Goal: Information Seeking & Learning: Learn about a topic

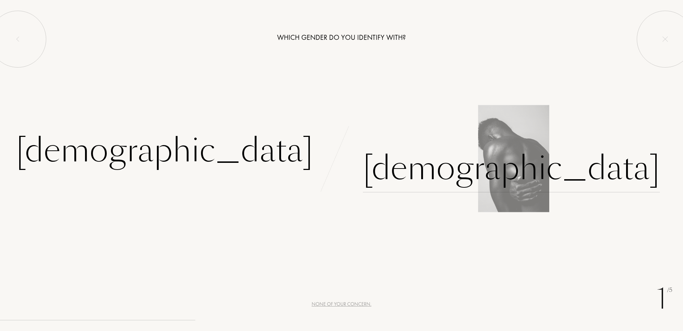
click at [405, 178] on div "[DEMOGRAPHIC_DATA]" at bounding box center [511, 168] width 297 height 48
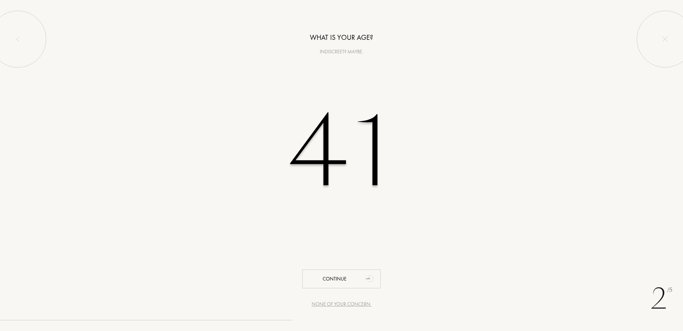
type input "41"
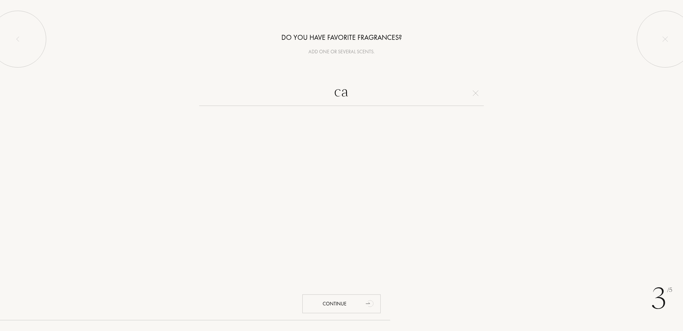
type input "c"
type input "a"
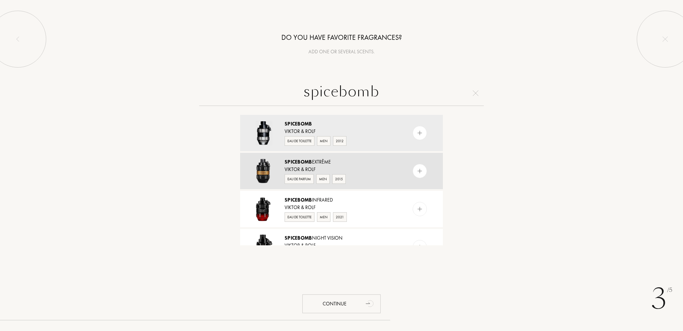
type input "spicebomb"
click at [417, 172] on img at bounding box center [420, 171] width 7 height 7
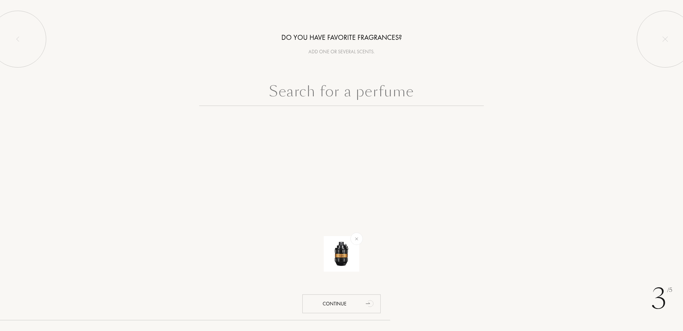
click at [324, 92] on input "text" at bounding box center [341, 93] width 285 height 26
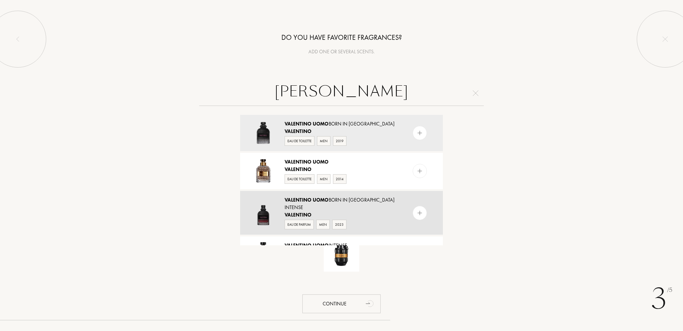
type input "valentin uomo"
click at [417, 210] on img at bounding box center [420, 213] width 7 height 7
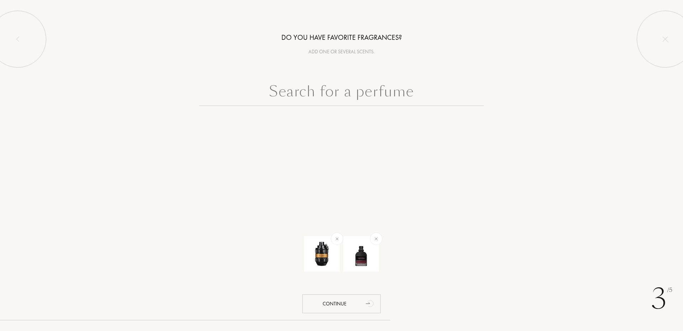
click at [356, 93] on input "text" at bounding box center [341, 93] width 285 height 26
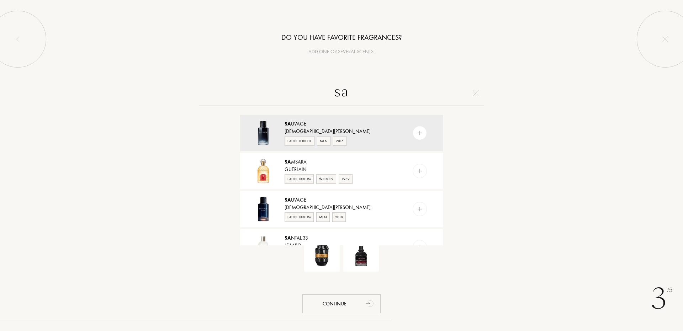
type input "s"
type input "sa"
click at [419, 130] on img at bounding box center [420, 133] width 7 height 7
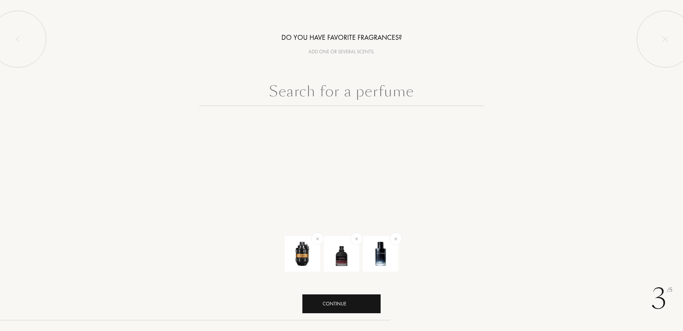
click at [358, 304] on div "Continue" at bounding box center [342, 304] width 78 height 19
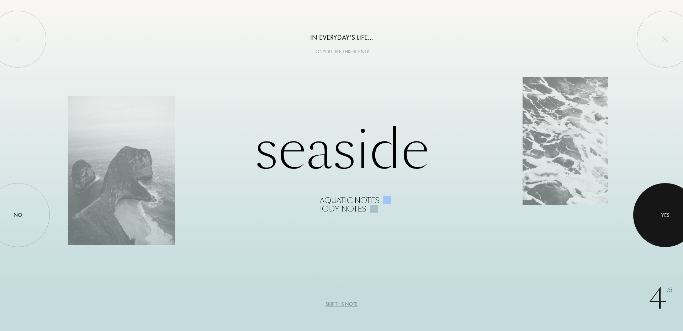
click at [657, 220] on div at bounding box center [666, 215] width 64 height 64
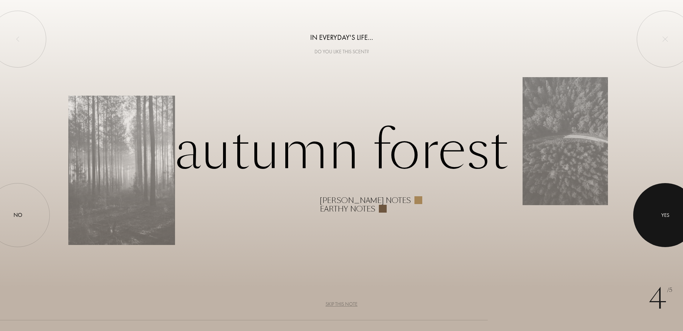
click at [653, 211] on div at bounding box center [666, 215] width 64 height 64
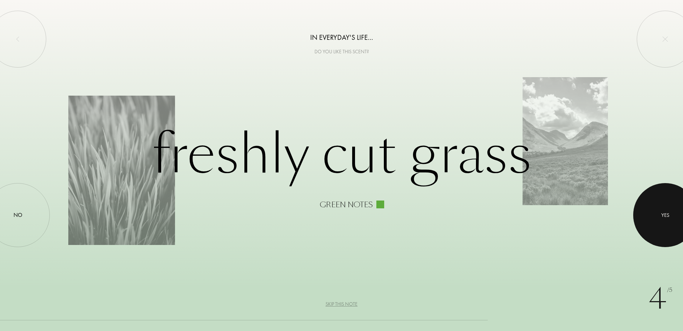
click at [648, 209] on div "Yes" at bounding box center [666, 215] width 64 height 64
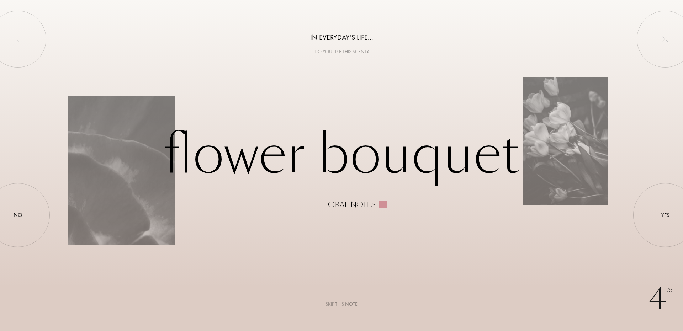
click at [636, 230] on div "4 /5 In everyday's life... Do you like this scent? Flower bouquet Floral notes …" at bounding box center [341, 165] width 683 height 331
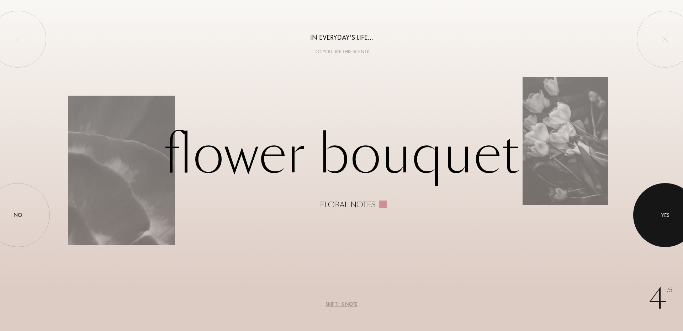
click at [647, 223] on div "Yes" at bounding box center [666, 215] width 64 height 64
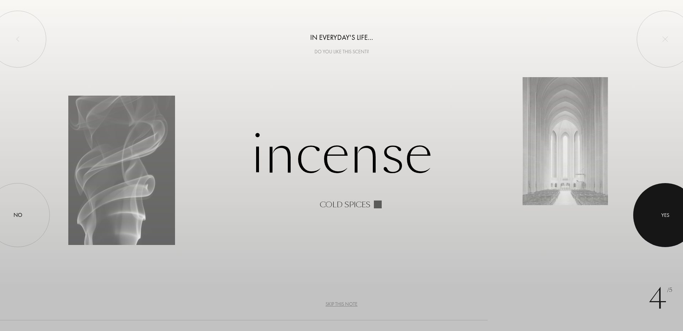
click at [665, 218] on div "Yes" at bounding box center [666, 215] width 8 height 8
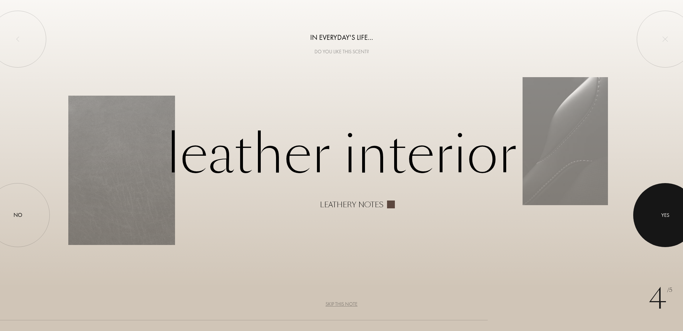
click at [667, 216] on div "Yes" at bounding box center [666, 215] width 8 height 8
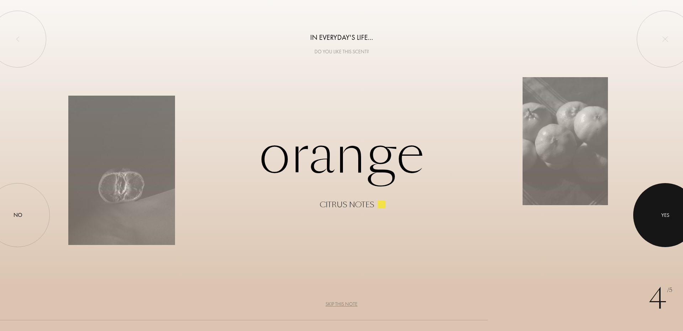
click at [656, 217] on div at bounding box center [666, 215] width 64 height 64
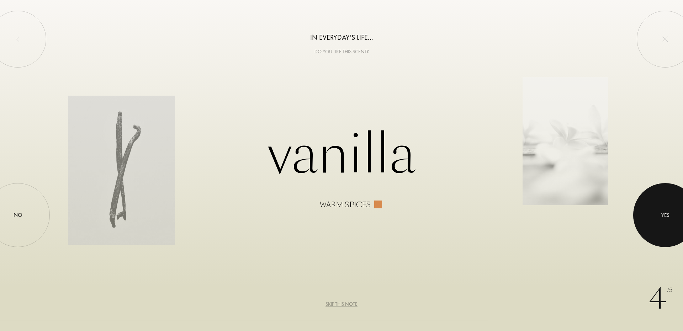
click at [678, 216] on div at bounding box center [666, 215] width 64 height 64
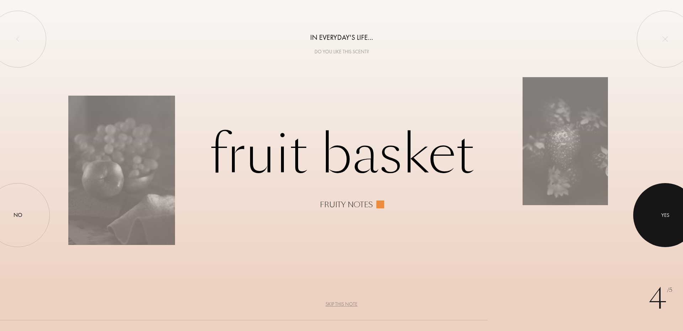
click at [671, 220] on div at bounding box center [666, 215] width 64 height 64
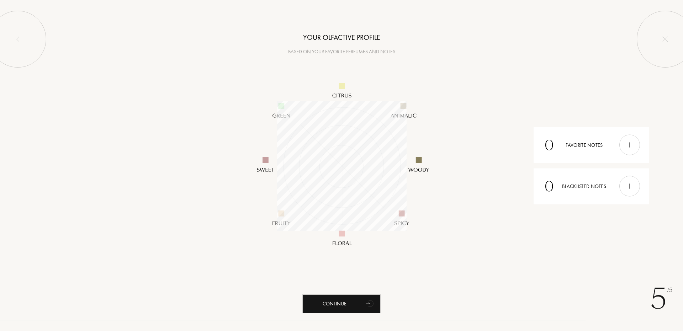
scroll to position [130, 130]
click at [351, 301] on div "Continue" at bounding box center [342, 304] width 78 height 19
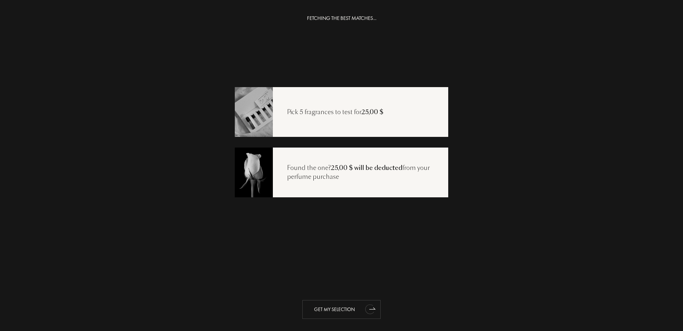
click at [343, 308] on div "Get my selection" at bounding box center [342, 309] width 78 height 19
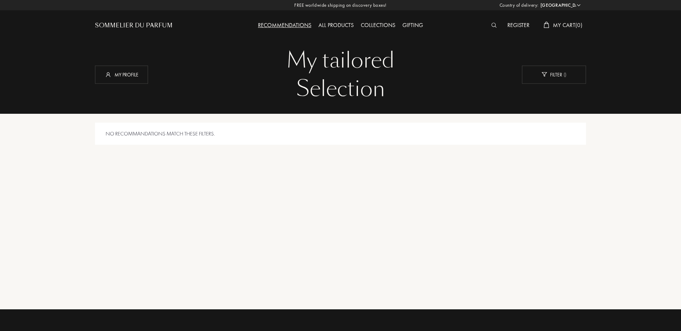
select select "US"
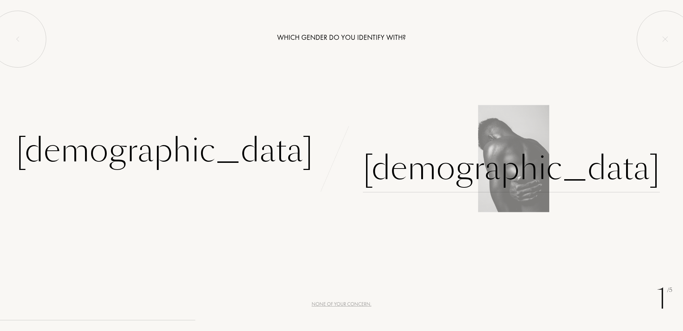
drag, startPoint x: 384, startPoint y: 174, endPoint x: 380, endPoint y: 174, distance: 3.6
click at [380, 174] on div "Male" at bounding box center [511, 168] width 297 height 48
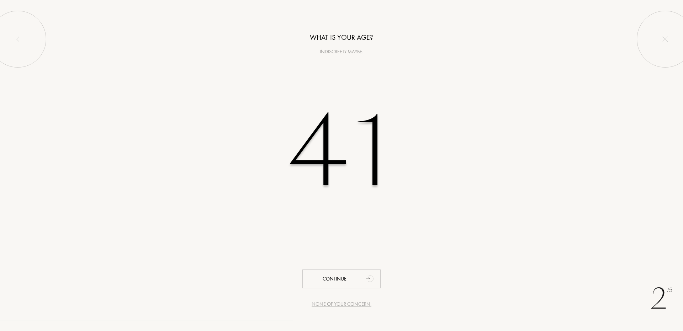
type input "41"
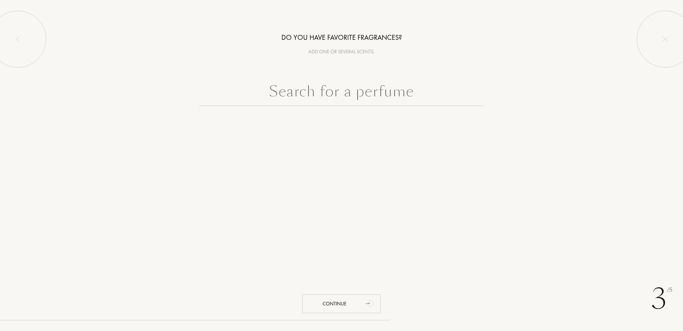
click at [320, 94] on input "text" at bounding box center [341, 93] width 285 height 26
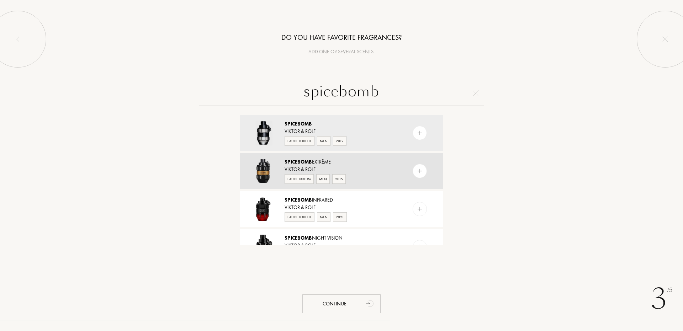
type input "spicebomb"
click at [419, 169] on img at bounding box center [420, 171] width 7 height 7
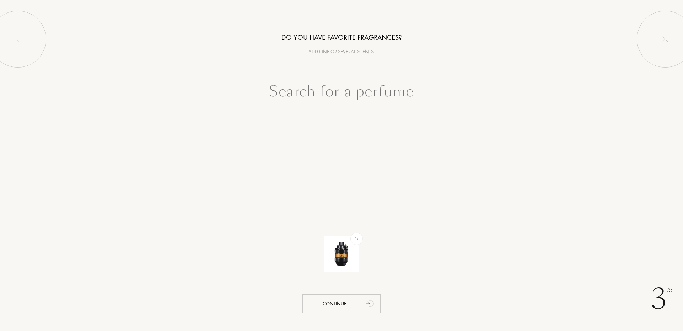
click at [331, 91] on input "text" at bounding box center [341, 93] width 285 height 26
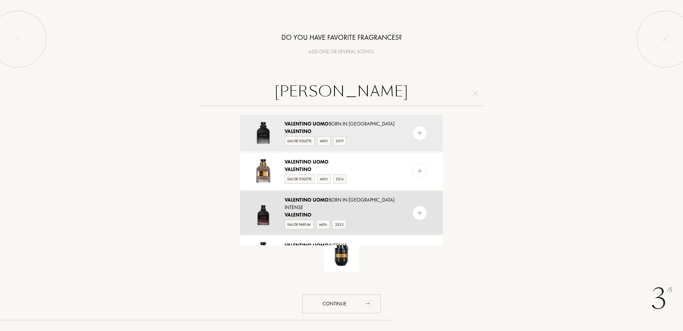
type input "valentino uomo"
click at [415, 210] on div at bounding box center [420, 213] width 14 height 14
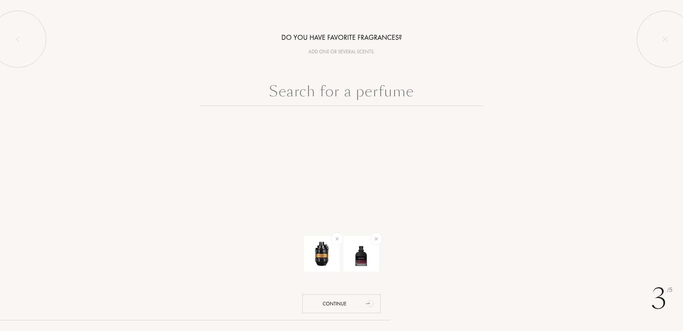
click at [344, 91] on input "text" at bounding box center [341, 93] width 285 height 26
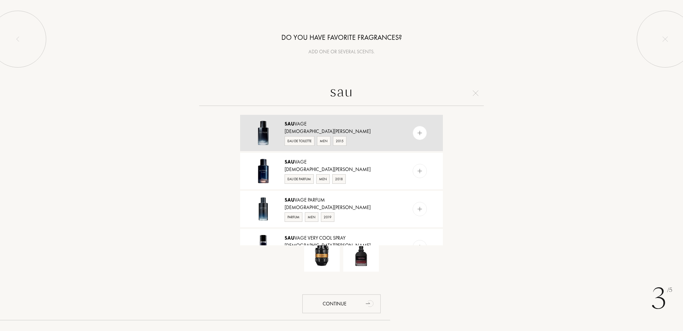
type input "sau"
click at [417, 133] on img at bounding box center [420, 133] width 7 height 7
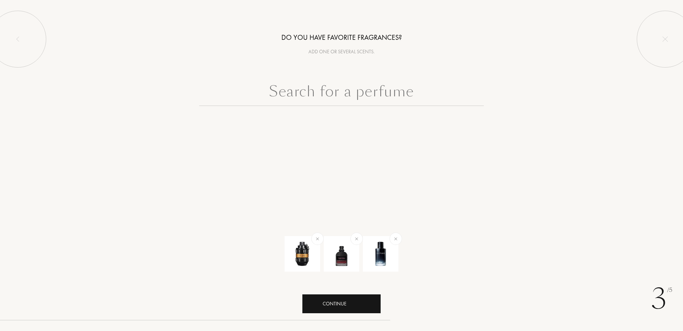
click at [356, 308] on div "Continue" at bounding box center [342, 304] width 78 height 19
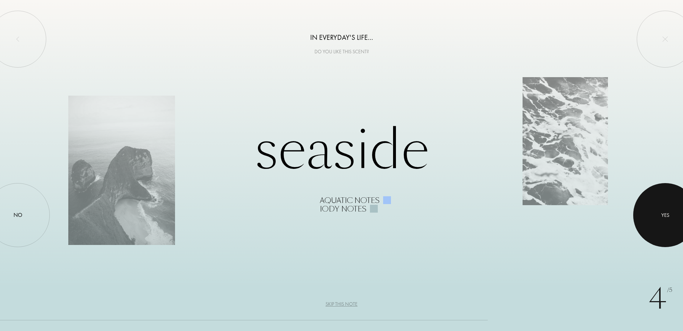
drag, startPoint x: 638, startPoint y: 218, endPoint x: 645, endPoint y: 220, distance: 7.0
click at [645, 220] on div "Yes" at bounding box center [666, 215] width 64 height 64
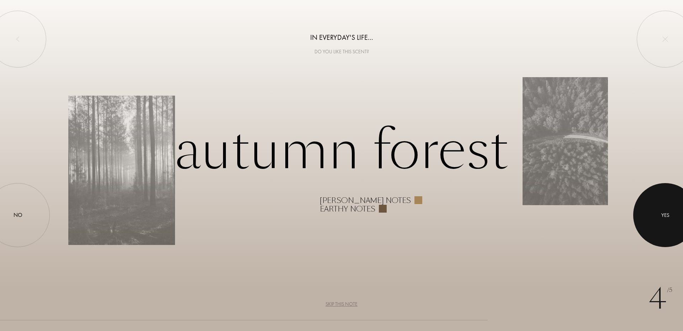
click at [656, 219] on div at bounding box center [666, 215] width 64 height 64
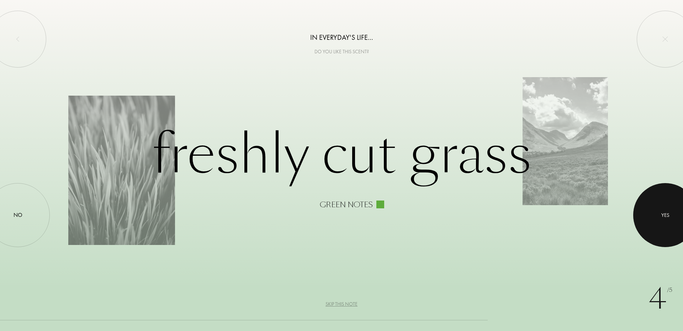
click at [656, 219] on div at bounding box center [666, 215] width 64 height 64
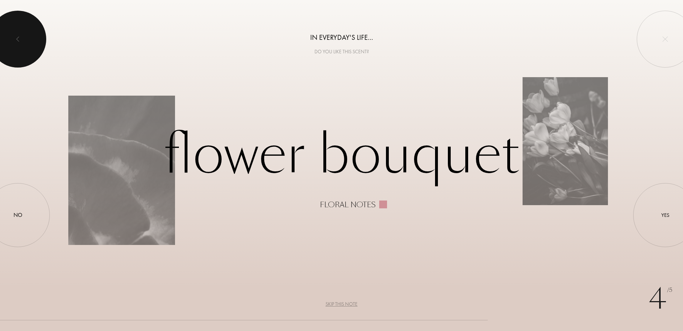
click at [12, 35] on div at bounding box center [17, 39] width 57 height 57
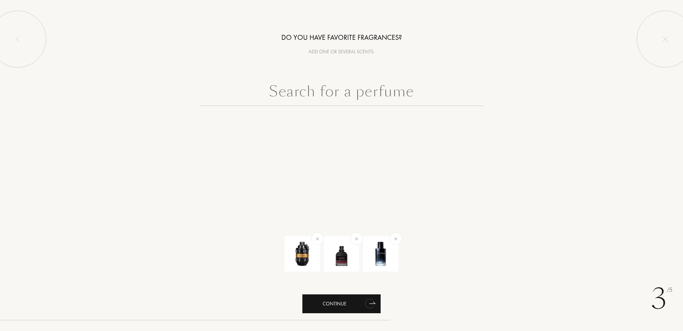
click at [332, 300] on div "Continue" at bounding box center [342, 304] width 78 height 19
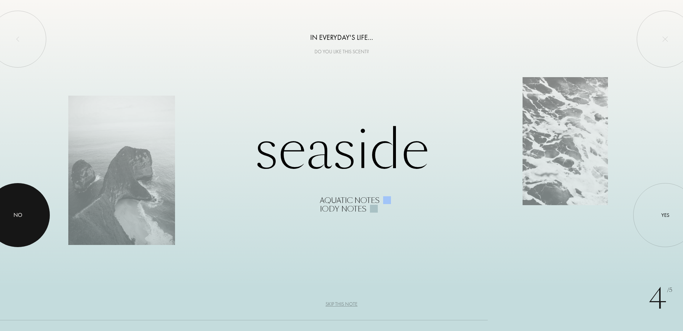
click at [24, 207] on div at bounding box center [18, 215] width 64 height 64
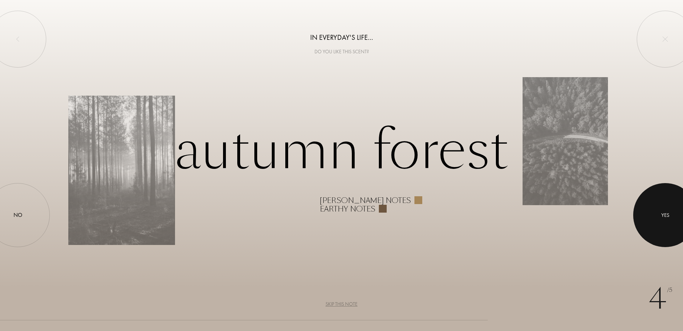
click at [664, 216] on div "Yes" at bounding box center [666, 215] width 8 height 8
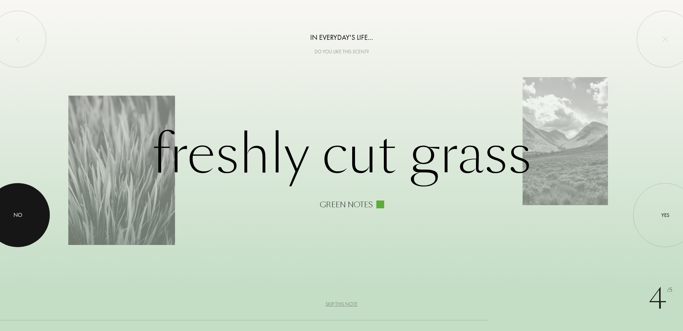
click at [26, 217] on div at bounding box center [18, 215] width 64 height 64
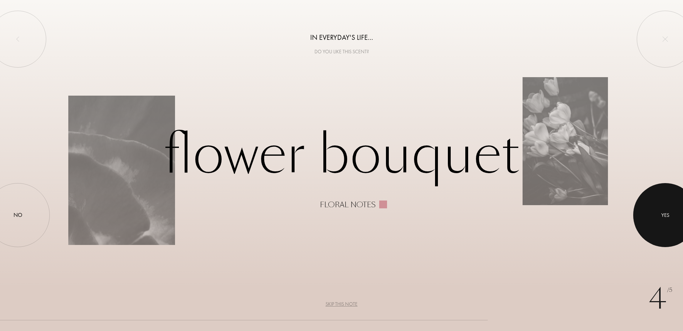
click at [662, 209] on div at bounding box center [666, 215] width 64 height 64
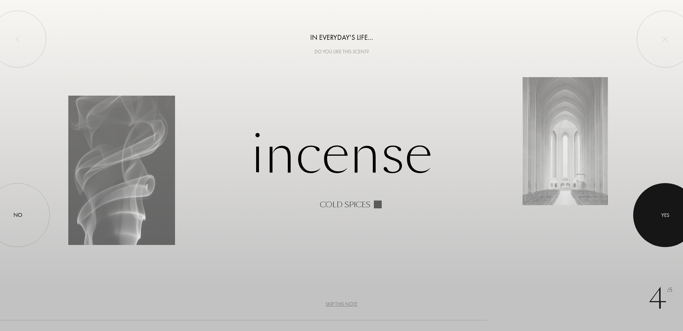
drag, startPoint x: 677, startPoint y: 221, endPoint x: 672, endPoint y: 216, distance: 7.3
click at [672, 216] on div at bounding box center [666, 215] width 64 height 64
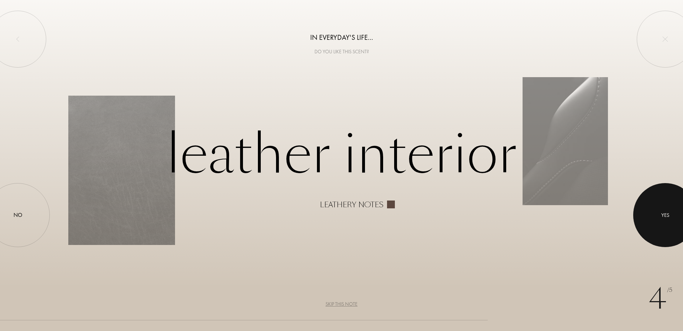
click at [670, 208] on div at bounding box center [666, 215] width 64 height 64
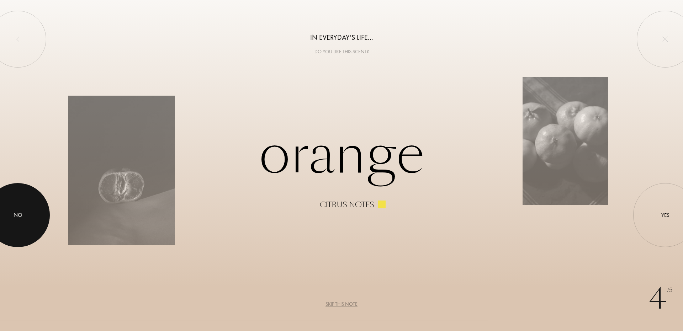
click at [5, 217] on div at bounding box center [18, 215] width 64 height 64
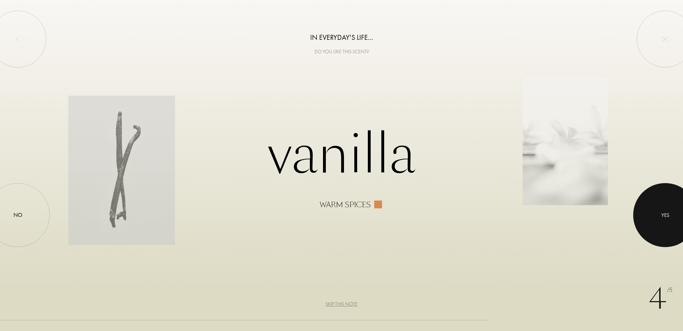
click at [637, 217] on div "Yes" at bounding box center [666, 215] width 64 height 64
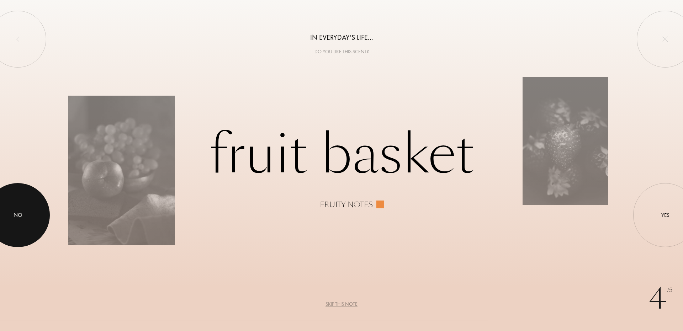
click at [11, 208] on div at bounding box center [18, 215] width 64 height 64
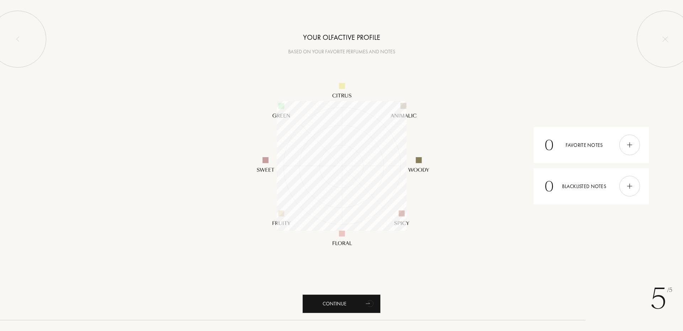
scroll to position [130, 130]
click at [359, 301] on div "Continue" at bounding box center [342, 304] width 78 height 19
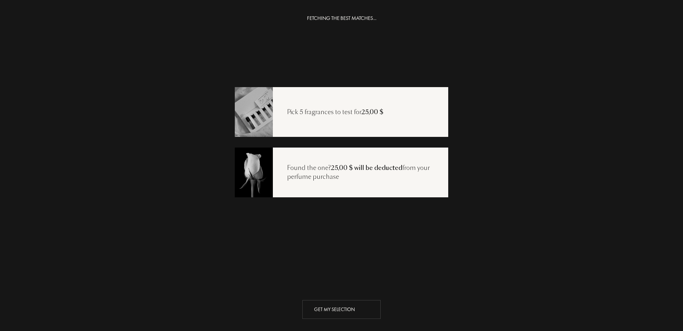
click at [363, 308] on icon "animation" at bounding box center [370, 309] width 14 height 14
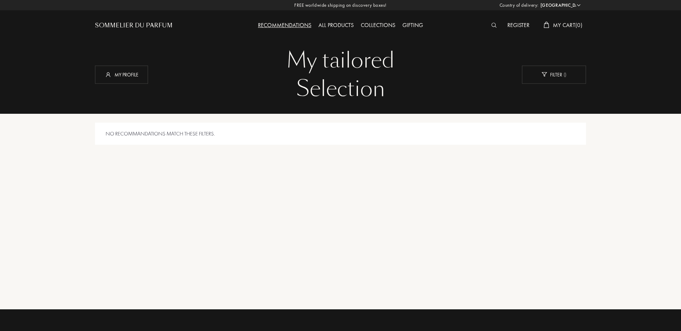
select select "US"
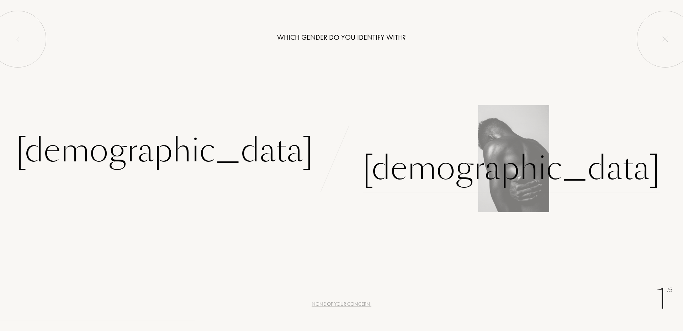
click at [404, 175] on div "[DEMOGRAPHIC_DATA]" at bounding box center [511, 168] width 297 height 48
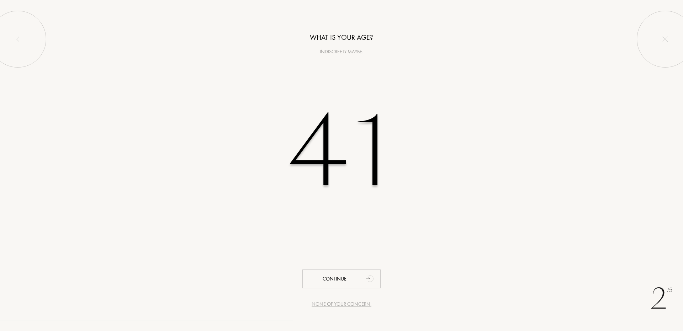
type input "41"
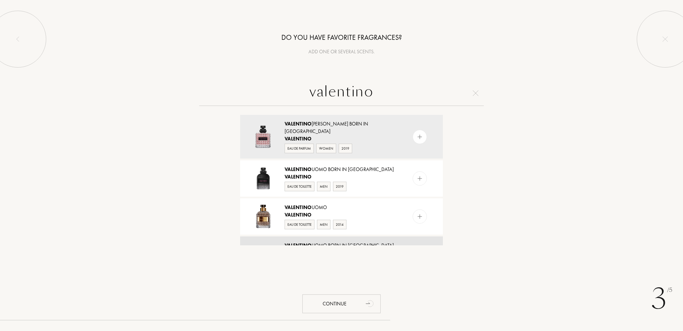
scroll to position [107, 0]
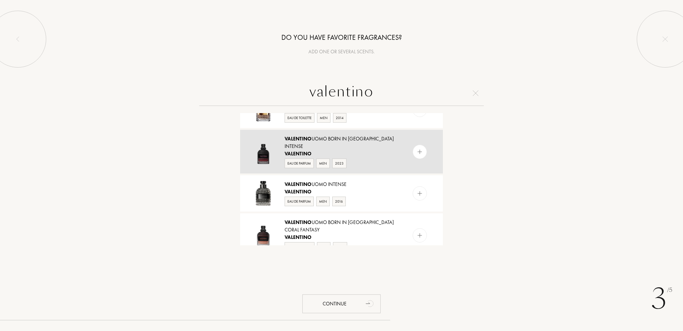
type input "valentino"
click at [417, 148] on img at bounding box center [420, 151] width 7 height 7
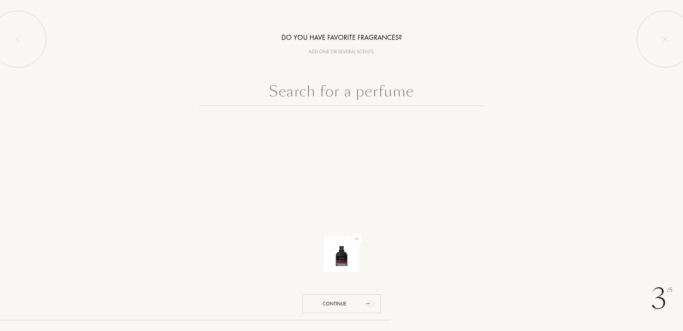
scroll to position [0, 0]
click at [367, 95] on input "text" at bounding box center [341, 93] width 285 height 26
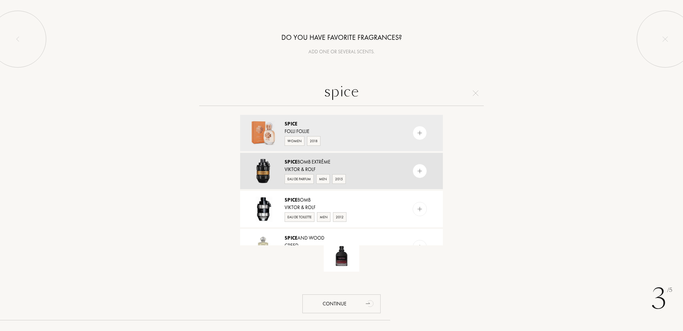
type input "spice"
click at [416, 165] on div at bounding box center [420, 171] width 14 height 14
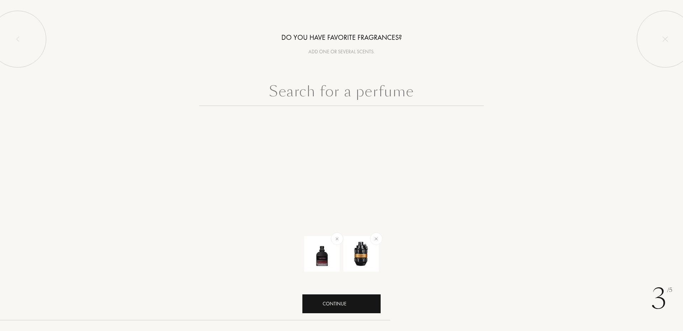
click at [341, 309] on div "Continue" at bounding box center [342, 304] width 78 height 19
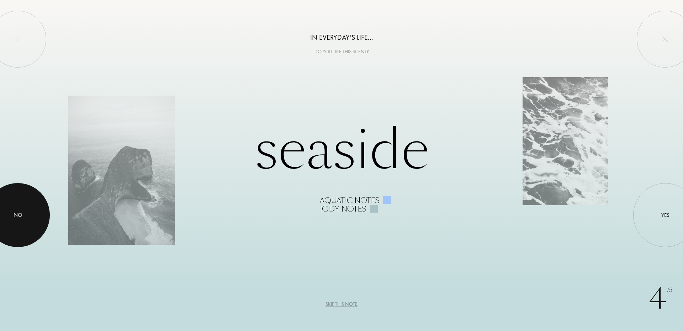
click at [20, 205] on div at bounding box center [18, 215] width 64 height 64
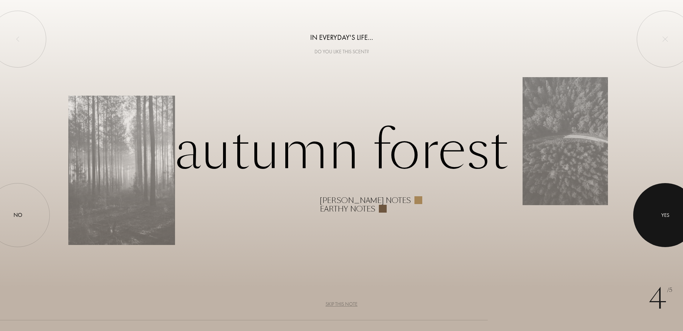
click at [657, 201] on div at bounding box center [666, 215] width 64 height 64
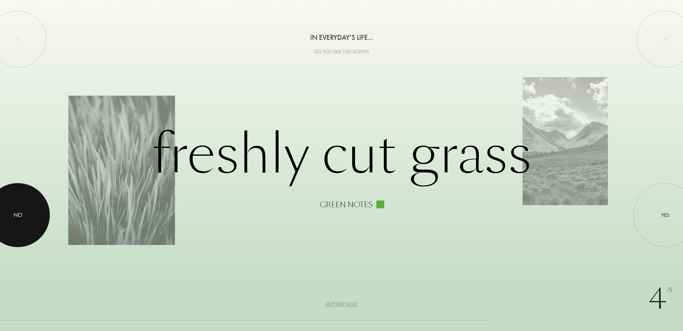
click at [15, 220] on div "No" at bounding box center [18, 215] width 9 height 9
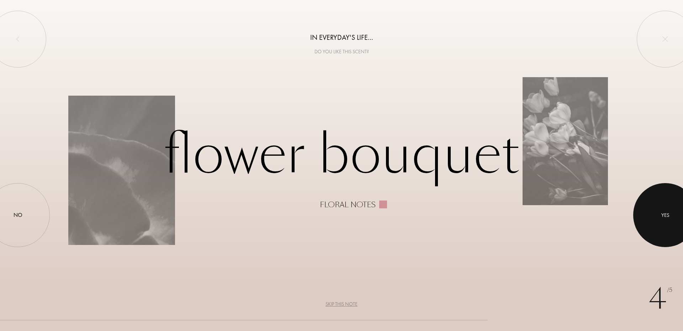
click at [670, 222] on div at bounding box center [666, 215] width 64 height 64
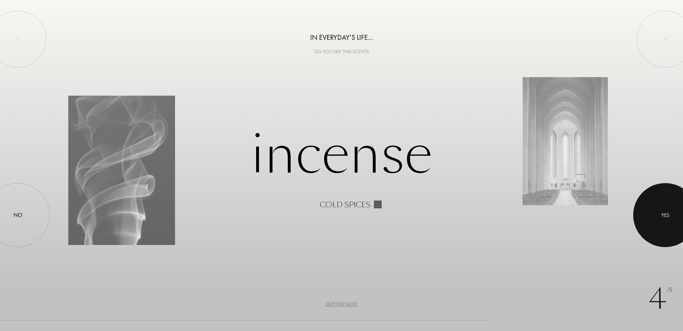
click at [651, 215] on div at bounding box center [666, 215] width 64 height 64
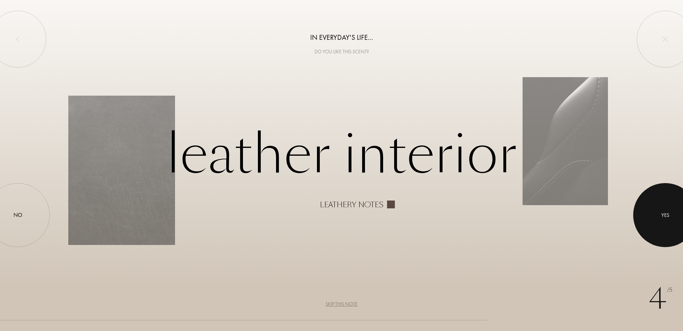
click at [666, 205] on div at bounding box center [666, 215] width 64 height 64
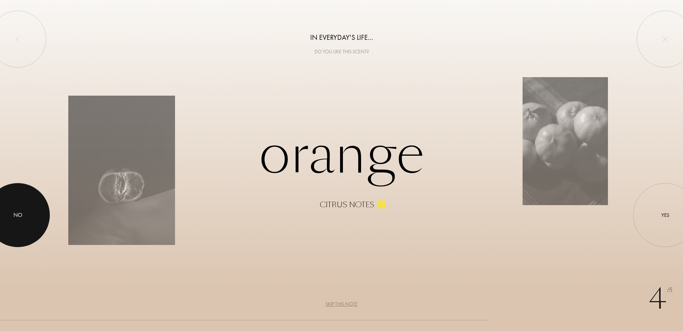
click at [20, 209] on div at bounding box center [18, 215] width 64 height 64
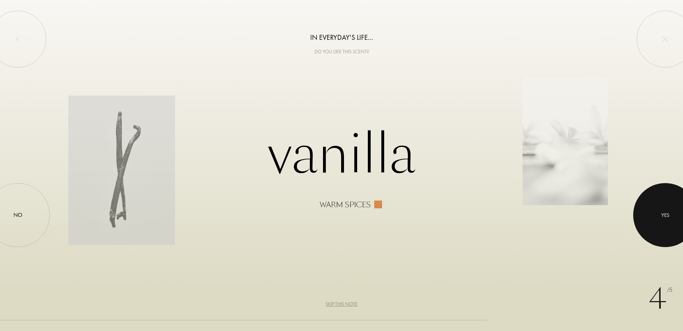
click at [662, 224] on div at bounding box center [666, 215] width 64 height 64
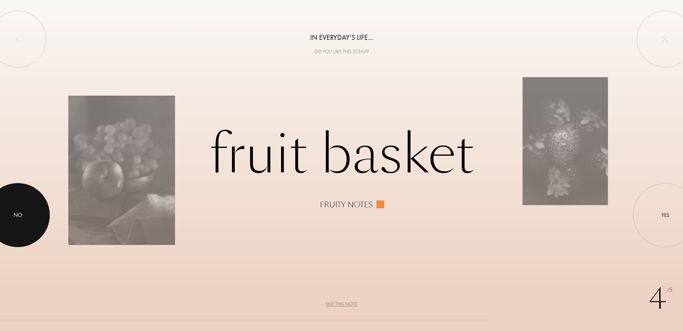
click at [26, 204] on div at bounding box center [18, 215] width 64 height 64
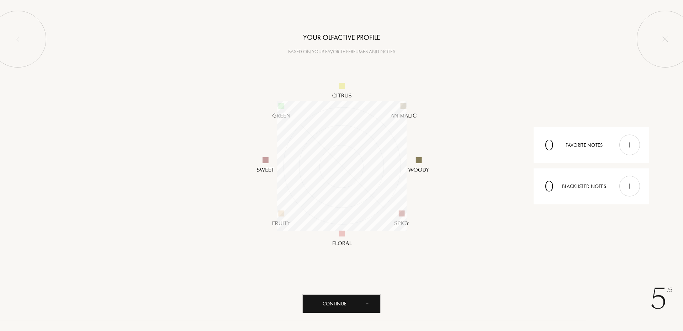
scroll to position [130, 130]
click at [361, 304] on div "Continue" at bounding box center [342, 304] width 78 height 19
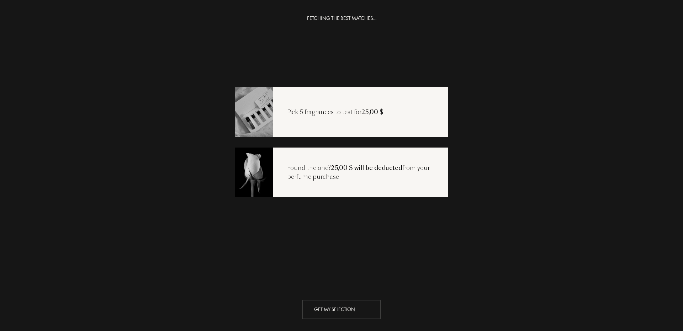
click at [345, 308] on div "Get my selection" at bounding box center [342, 309] width 78 height 19
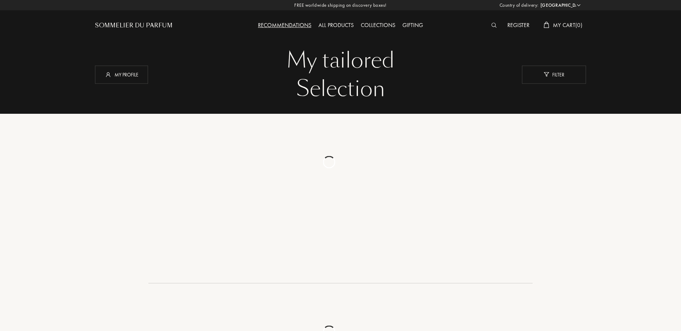
select select "US"
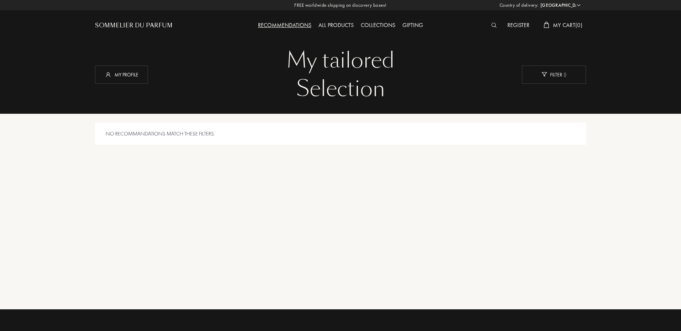
click at [338, 23] on div "All products" at bounding box center [336, 25] width 42 height 9
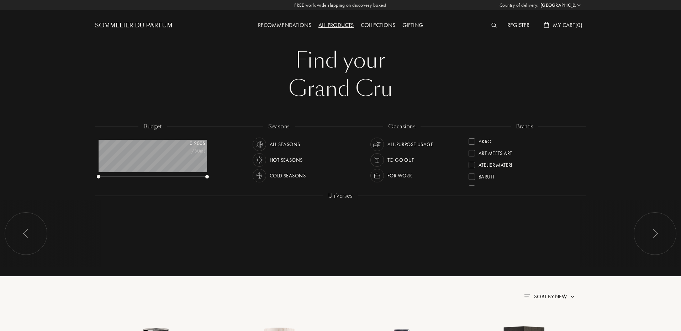
select select "US"
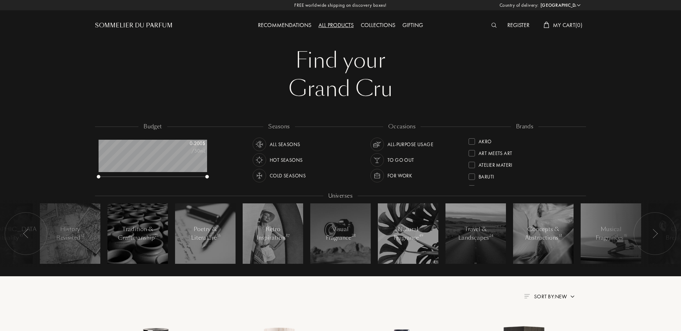
scroll to position [36, 109]
click at [285, 172] on div "Cold Seasons" at bounding box center [288, 176] width 36 height 14
click at [405, 143] on div "All-purpose Usage" at bounding box center [411, 145] width 46 height 14
click at [650, 227] on div at bounding box center [655, 233] width 43 height 43
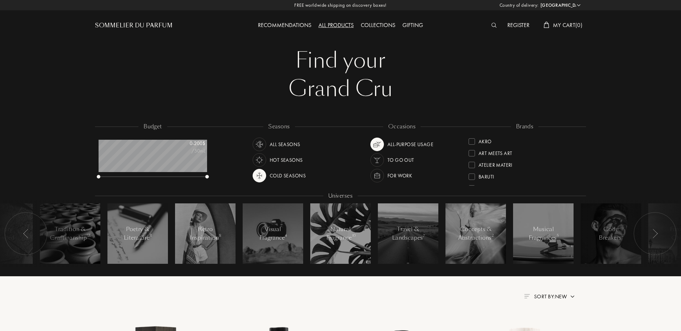
click at [650, 227] on div at bounding box center [655, 233] width 43 height 43
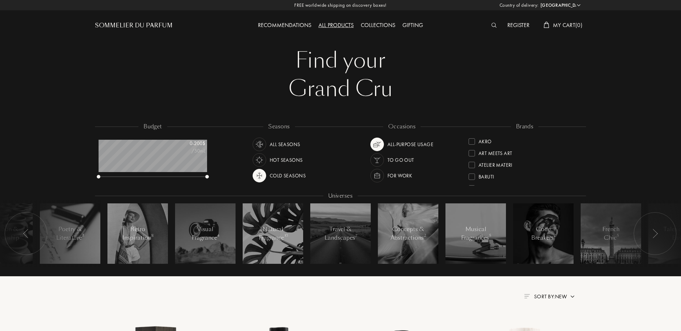
click at [650, 227] on div at bounding box center [655, 233] width 43 height 43
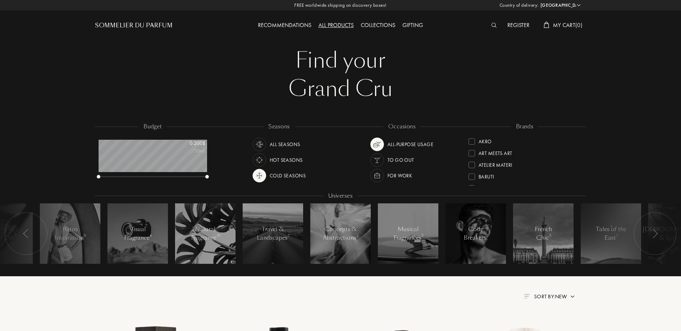
click at [650, 227] on div at bounding box center [655, 233] width 43 height 43
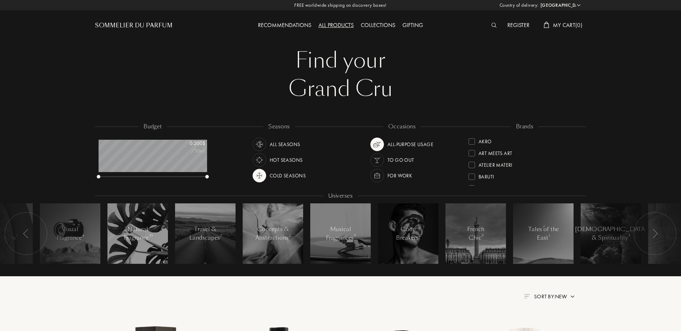
click at [650, 227] on div at bounding box center [655, 233] width 43 height 43
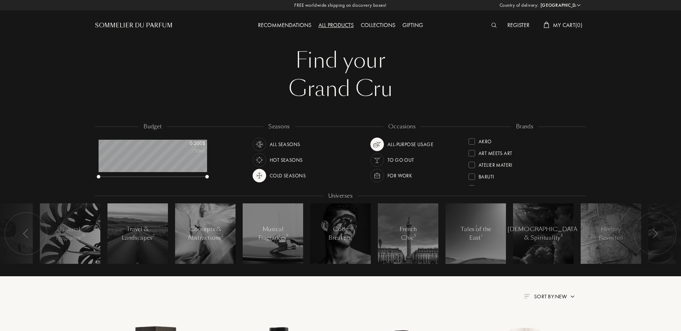
click at [650, 227] on div at bounding box center [655, 233] width 43 height 43
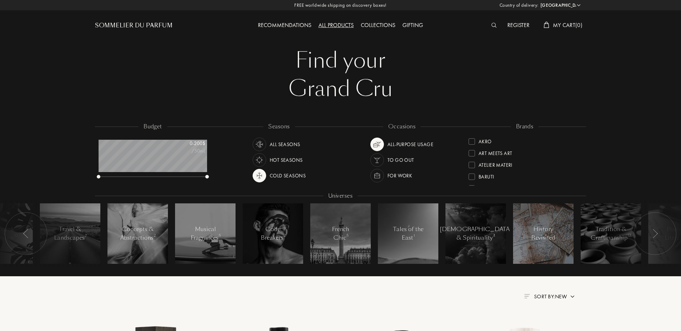
click at [524, 226] on div at bounding box center [543, 234] width 61 height 61
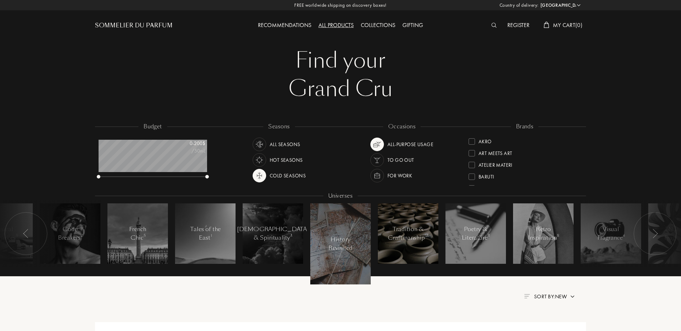
click at [396, 225] on div at bounding box center [408, 234] width 61 height 61
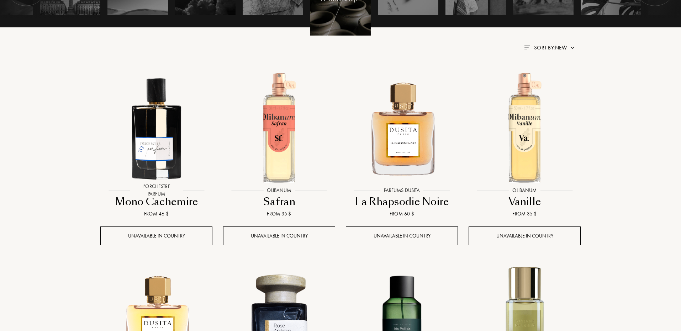
scroll to position [142, 0]
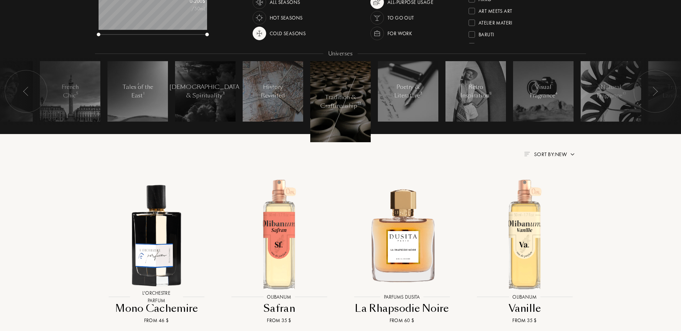
drag, startPoint x: 279, startPoint y: 98, endPoint x: 278, endPoint y: 94, distance: 3.7
click at [278, 94] on div "History Revisited" at bounding box center [273, 91] width 30 height 17
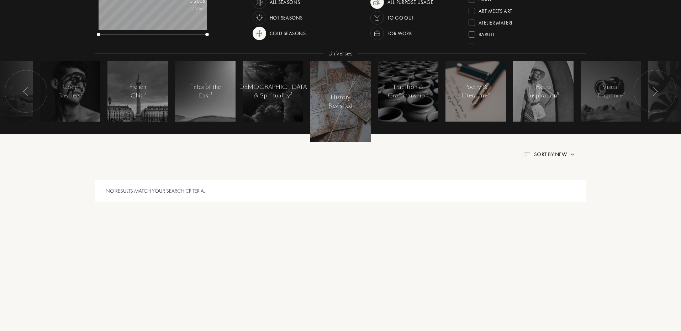
click at [474, 90] on div "Poetry & Literature 3" at bounding box center [476, 91] width 30 height 17
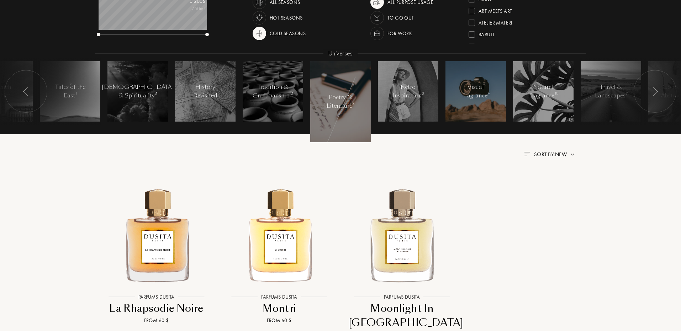
click at [484, 94] on div "Visual Fragrance 4" at bounding box center [476, 91] width 30 height 17
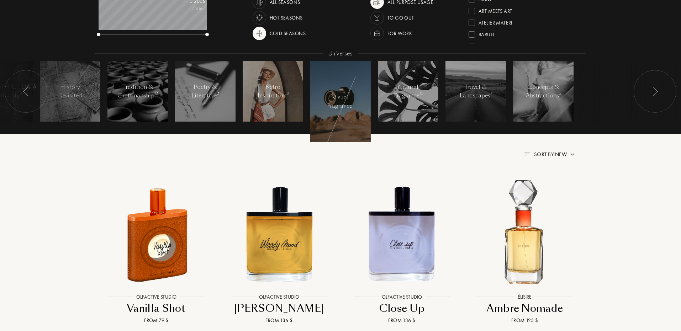
click at [274, 83] on div "Retro Inspiration 8" at bounding box center [273, 91] width 31 height 17
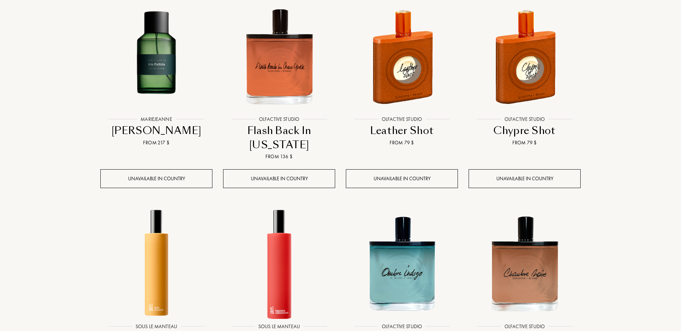
scroll to position [178, 0]
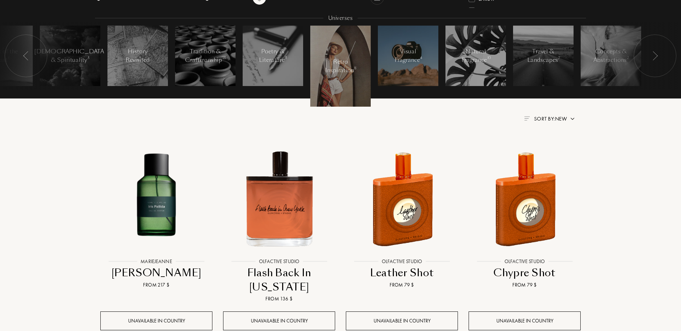
click at [419, 60] on div "Visual Fragrance 4" at bounding box center [408, 55] width 30 height 17
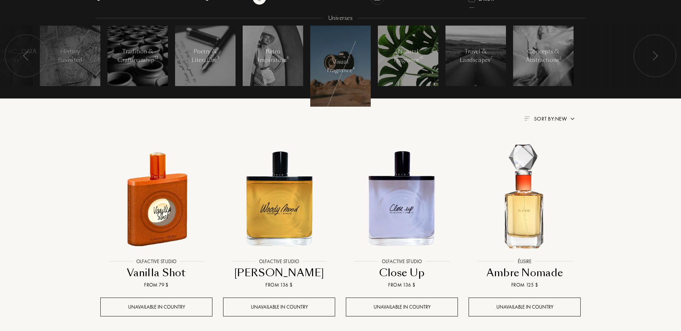
click at [412, 56] on div "Natural Fragrance 10" at bounding box center [408, 55] width 30 height 17
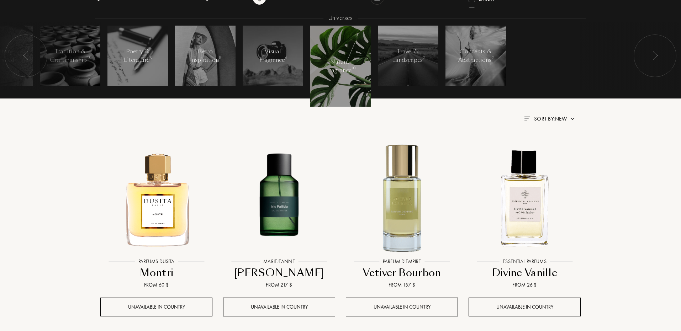
click at [412, 56] on div "Travel & Landscapes 7" at bounding box center [408, 55] width 32 height 17
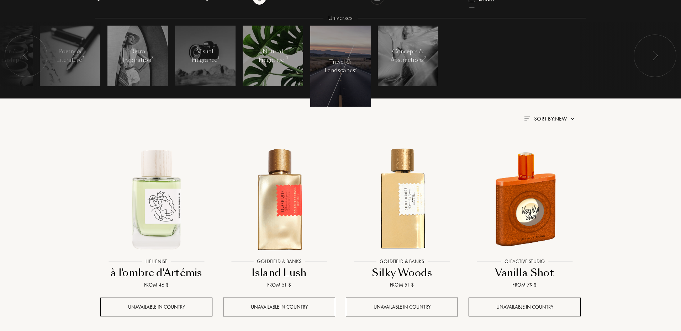
click at [412, 56] on div "Concepts & Abstractions 2" at bounding box center [408, 55] width 35 height 17
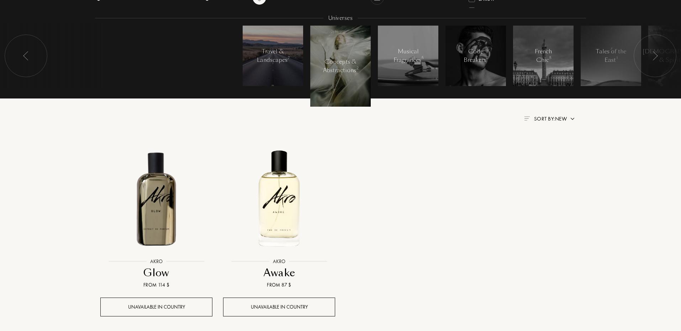
click at [267, 45] on div at bounding box center [273, 56] width 61 height 61
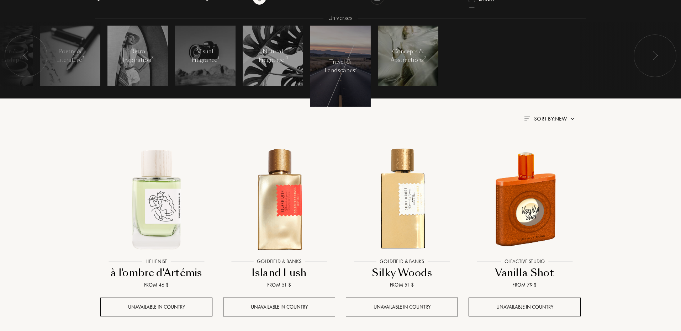
click at [432, 54] on div at bounding box center [408, 56] width 61 height 61
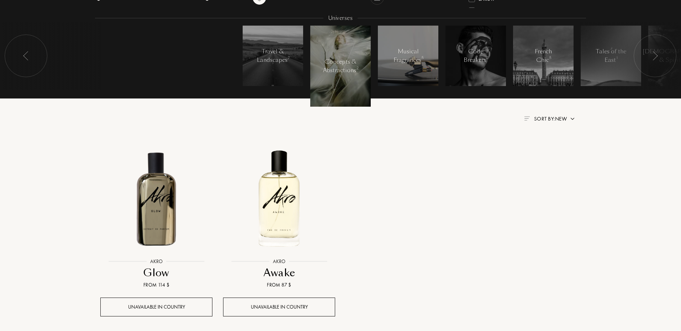
click at [409, 56] on div "Musical Fragrances 5" at bounding box center [408, 55] width 30 height 17
